Goal: Entertainment & Leisure: Browse casually

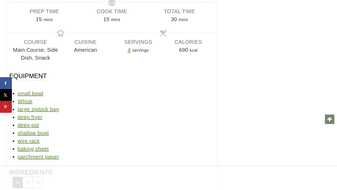
scroll to position [11763, 0]
